Goal: Download file/media

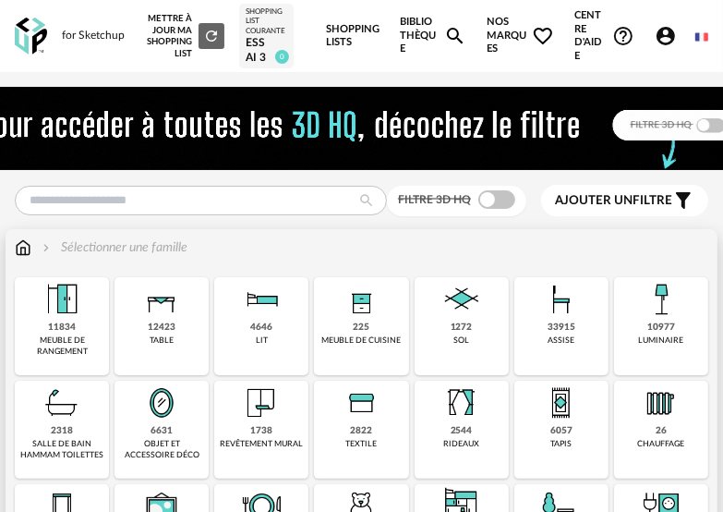
click at [163, 316] on img at bounding box center [161, 299] width 44 height 44
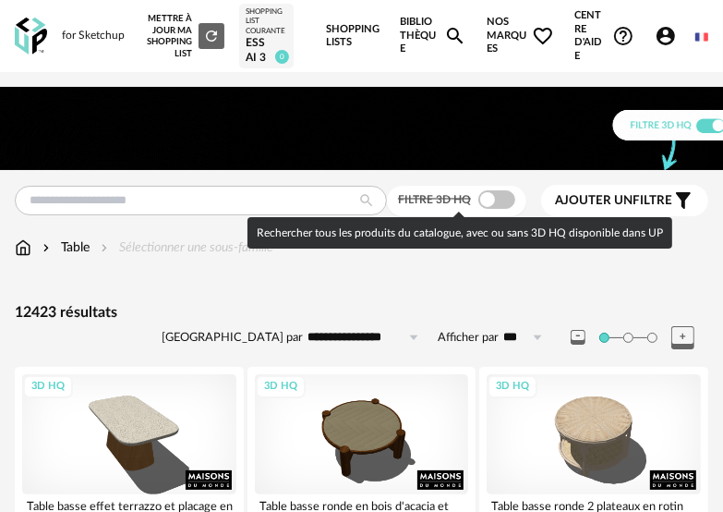
click at [494, 195] on span at bounding box center [496, 199] width 37 height 18
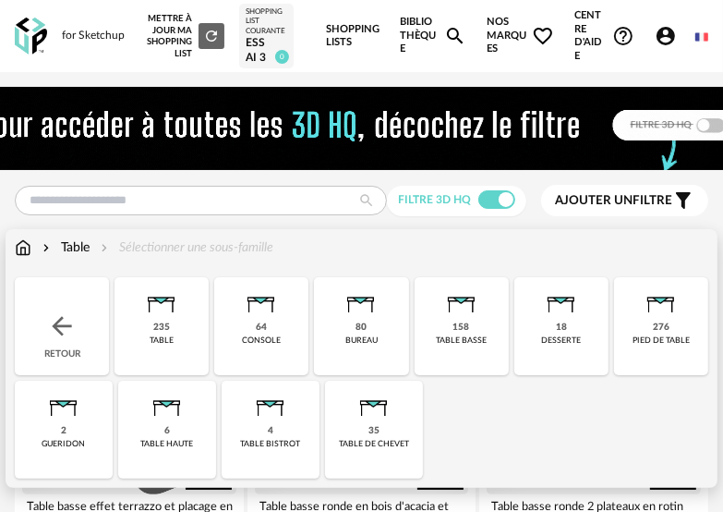
click at [106, 247] on div "Table Sélectionner une sous-famille" at bounding box center [144, 247] width 259 height 18
click at [281, 414] on img at bounding box center [270, 402] width 44 height 44
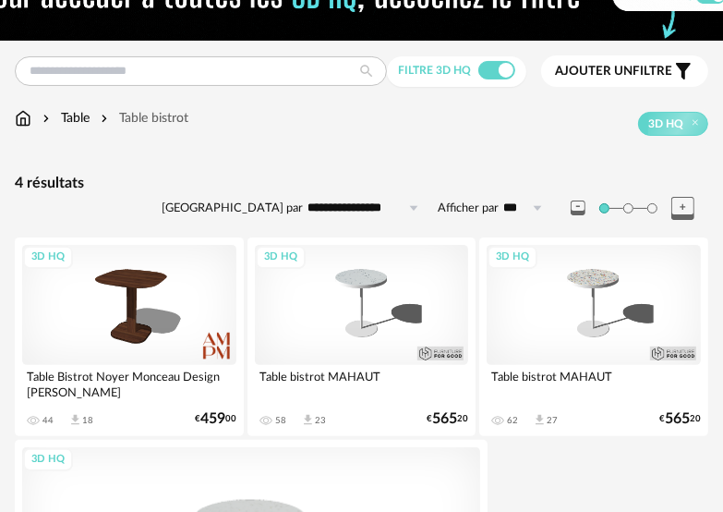
scroll to position [100, 0]
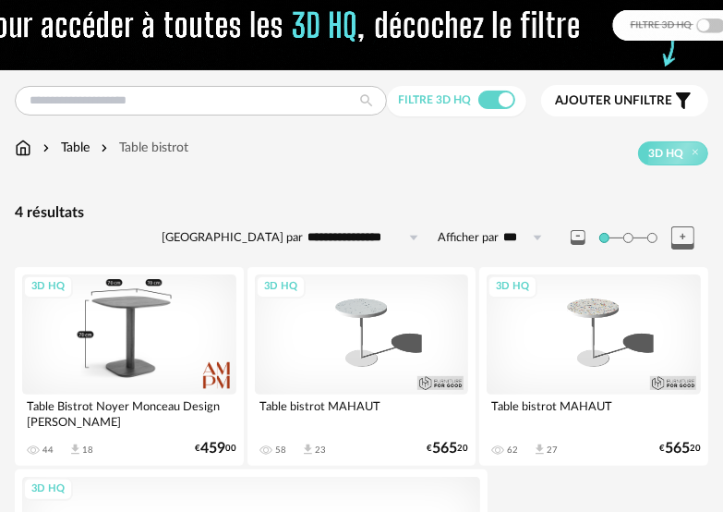
click at [128, 312] on div "3D HQ" at bounding box center [129, 334] width 214 height 120
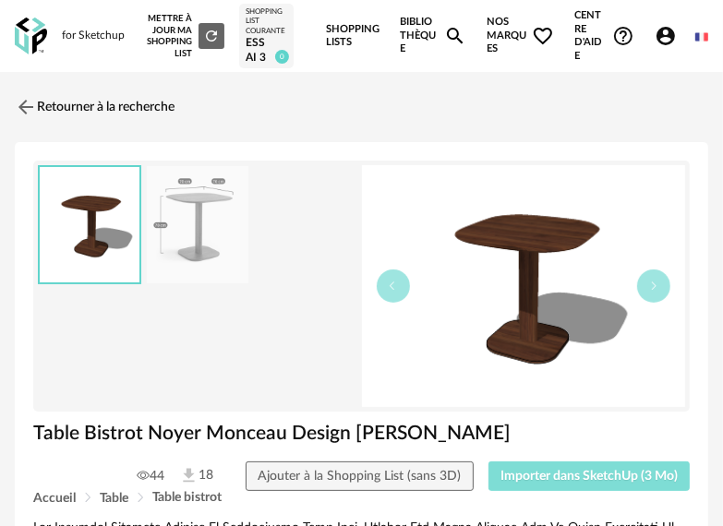
click at [551, 484] on button "Importer dans SketchUp (3 Mo)" at bounding box center [589, 477] width 202 height 30
click at [552, 474] on span "Importer dans SketchUp (3 Mo)" at bounding box center [588, 476] width 177 height 13
click at [551, 484] on button "Importer dans SketchUp (3 Mo)" at bounding box center [589, 477] width 202 height 30
